Goal: Information Seeking & Learning: Learn about a topic

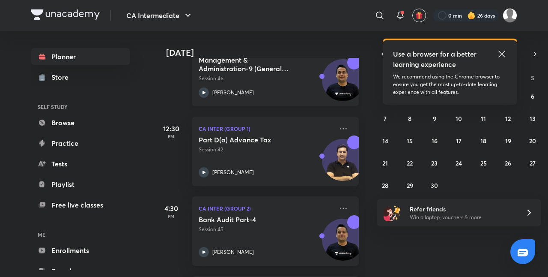
scroll to position [209, 0]
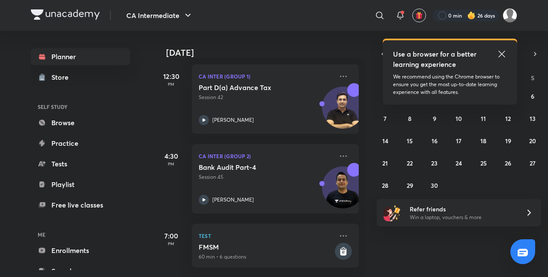
click at [500, 53] on icon at bounding box center [501, 54] width 6 height 6
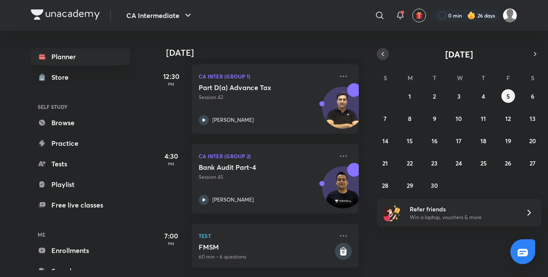
click at [381, 54] on icon "button" at bounding box center [382, 54] width 7 height 8
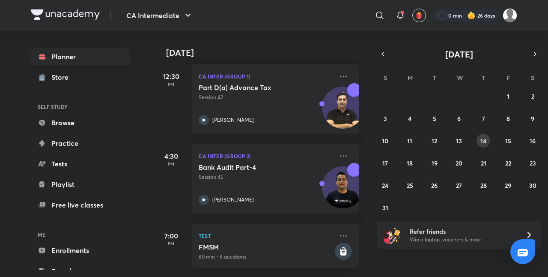
click at [484, 138] on abbr "14" at bounding box center [483, 141] width 6 height 8
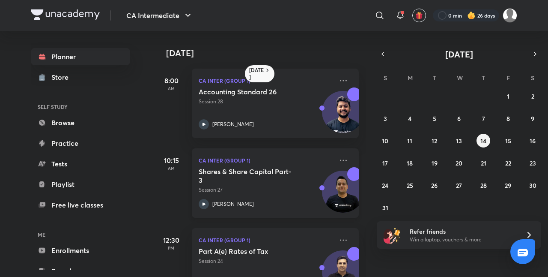
click at [259, 185] on div "Shares & Share Capital Part-3 Session 27 [PERSON_NAME]" at bounding box center [266, 188] width 134 height 42
click at [259, 185] on div "Shares & Share Capital Part-3 Session 27 Ankit Oberoi" at bounding box center [266, 188] width 134 height 42
click at [509, 140] on abbr "15" at bounding box center [508, 141] width 6 height 8
click at [290, 192] on div "Shares & Share Capital Part-4 Session 28 Ankit Oberoi" at bounding box center [266, 188] width 134 height 42
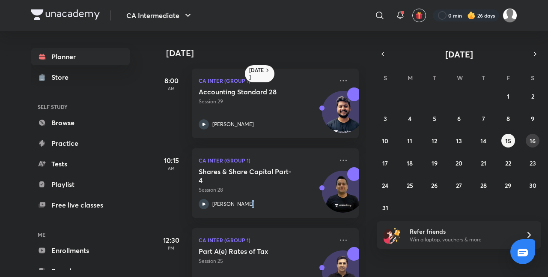
click at [535, 143] on abbr "16" at bounding box center [533, 141] width 6 height 8
click at [282, 186] on p "Session 29" at bounding box center [266, 190] width 134 height 8
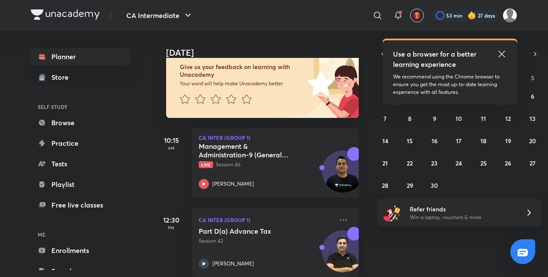
scroll to position [60, 0]
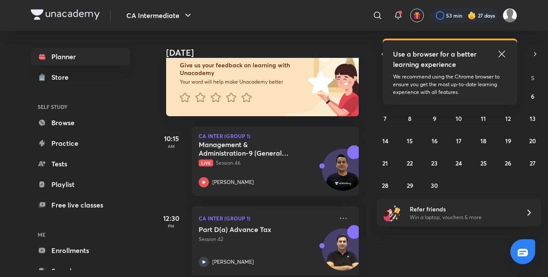
click at [502, 51] on icon at bounding box center [502, 54] width 10 height 10
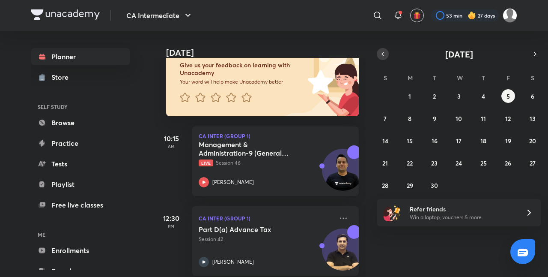
click at [386, 54] on button "button" at bounding box center [383, 54] width 12 height 12
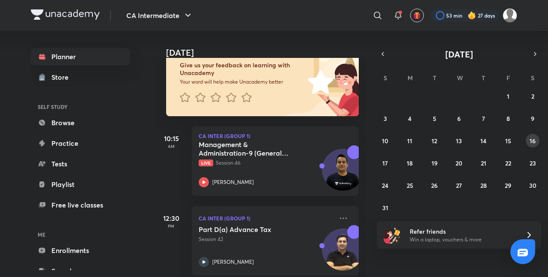
click at [535, 140] on abbr "16" at bounding box center [533, 141] width 6 height 8
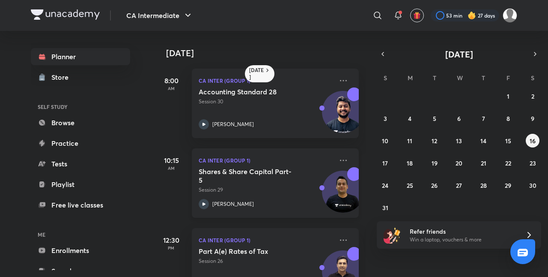
click at [283, 191] on div "Shares & Share Capital Part-5 Session 29 [PERSON_NAME]" at bounding box center [266, 188] width 134 height 42
